Goal: Check status

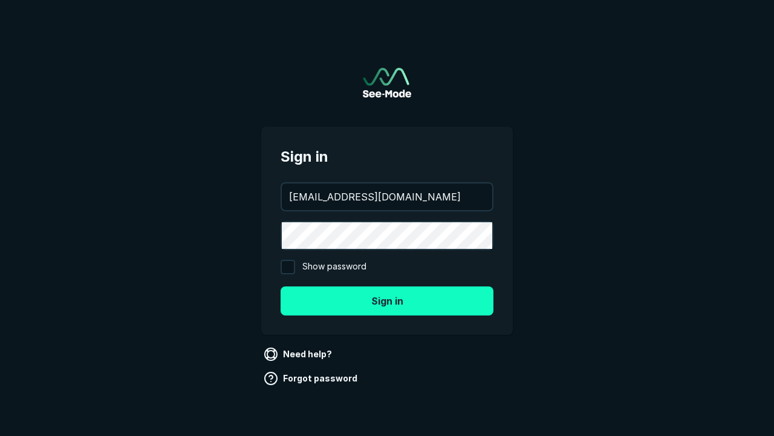
click at [387, 300] on button "Sign in" at bounding box center [387, 300] width 213 height 29
